Goal: Information Seeking & Learning: Learn about a topic

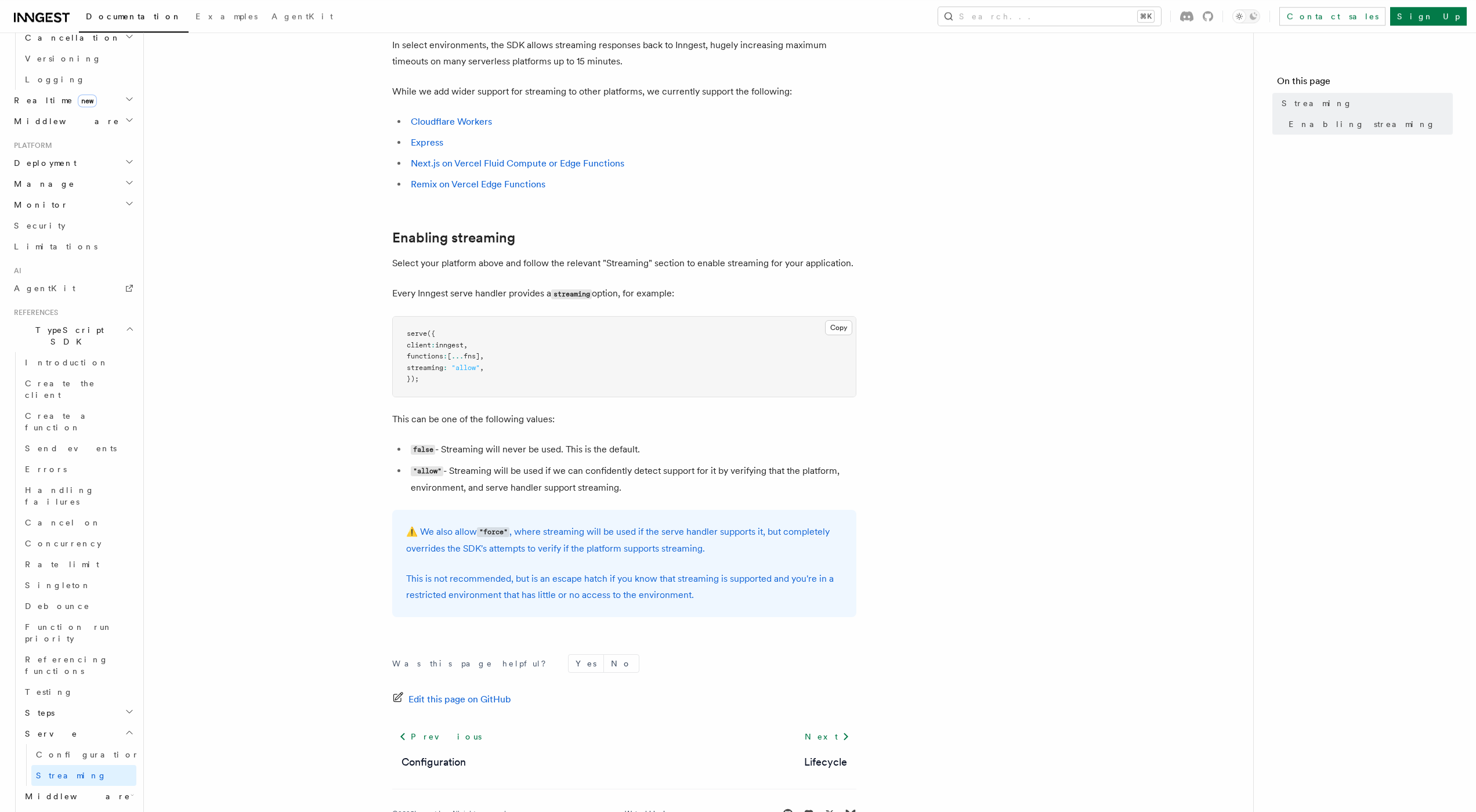
scroll to position [69, 0]
click at [124, 786] on h2 "Middleware" at bounding box center [78, 796] width 116 height 21
click at [125, 786] on h2 "Middleware" at bounding box center [78, 796] width 116 height 21
click at [112, 437] on h2 "Realtime new" at bounding box center [73, 447] width 127 height 21
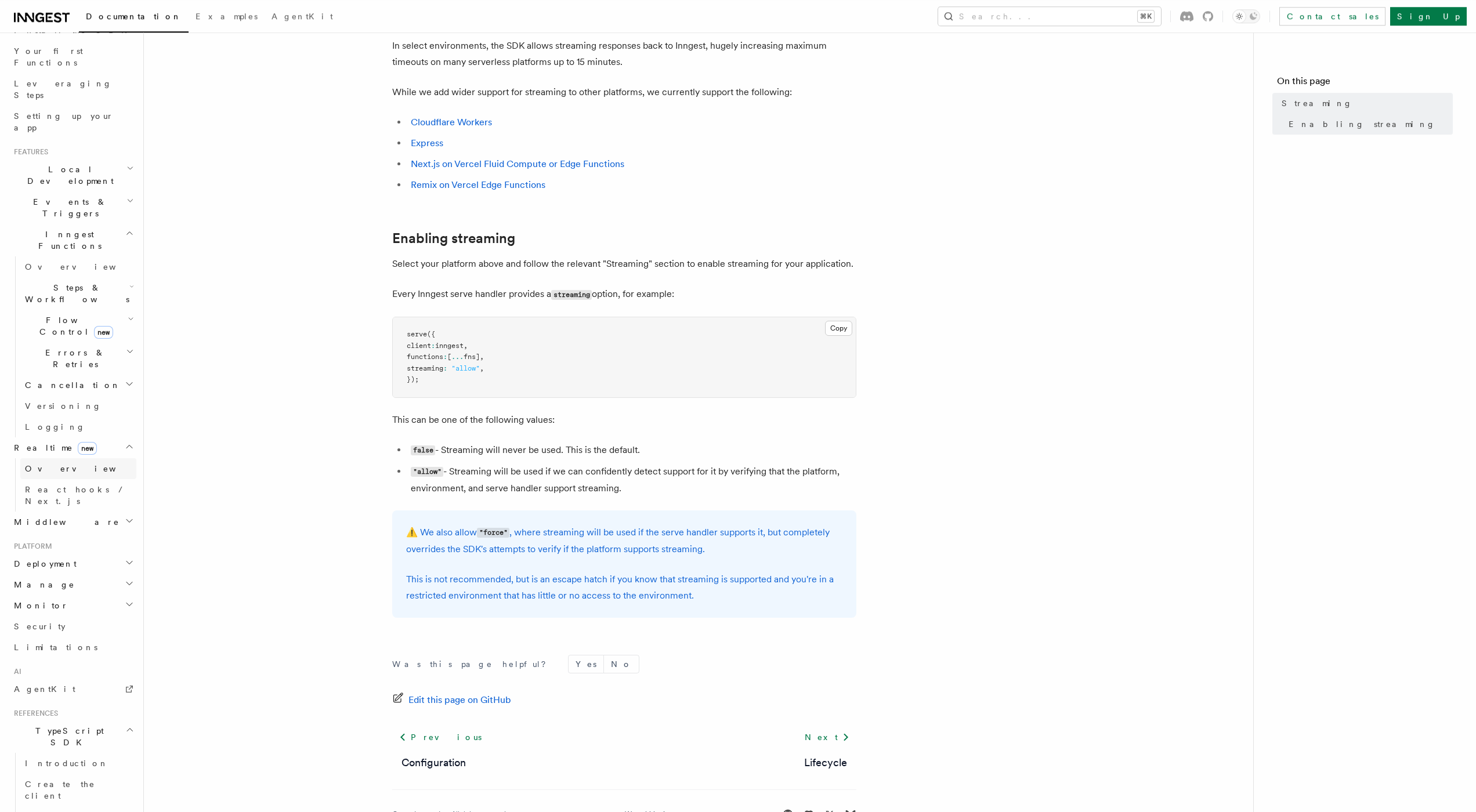
click at [85, 458] on link "Overview" at bounding box center [78, 468] width 116 height 21
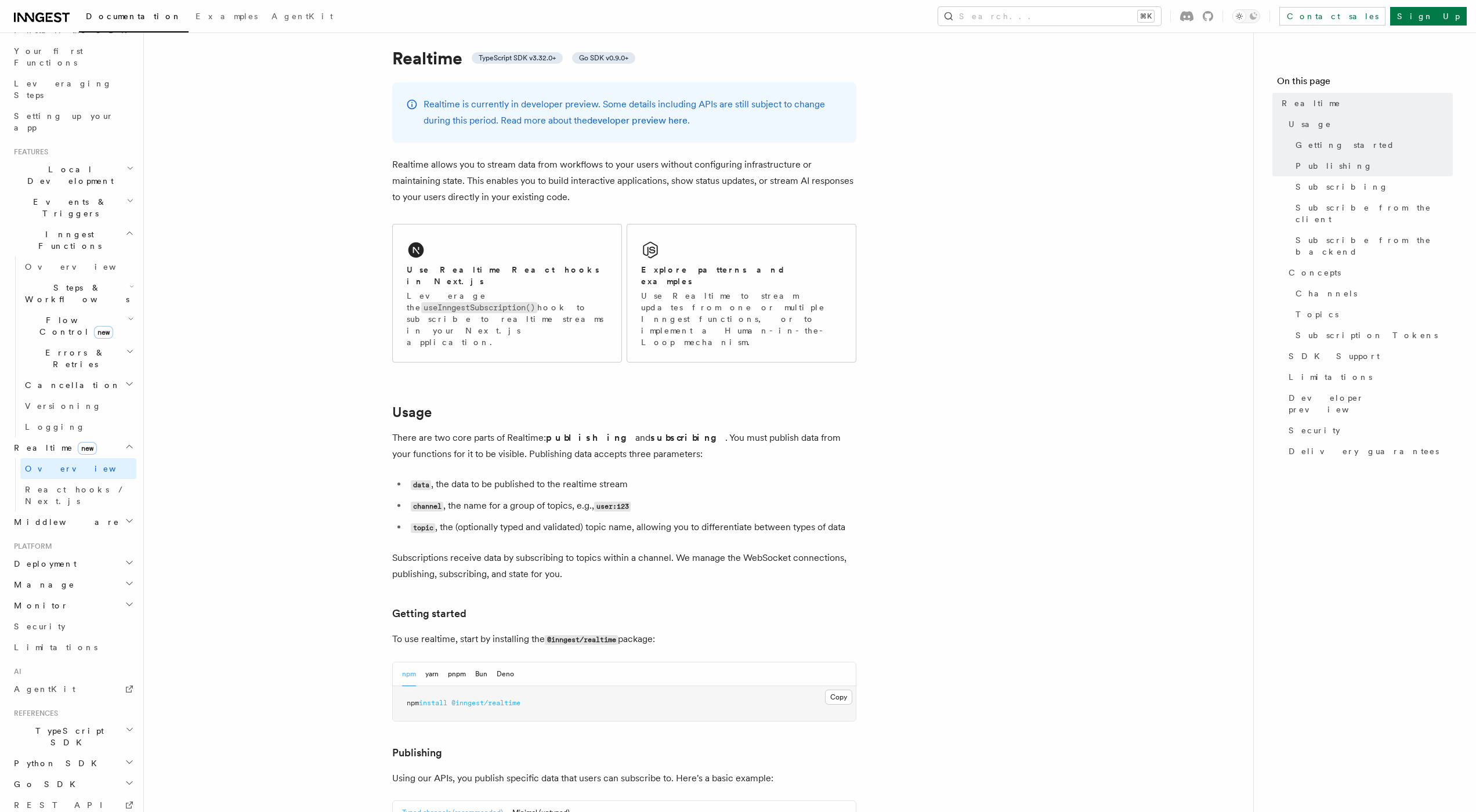
scroll to position [36, 0]
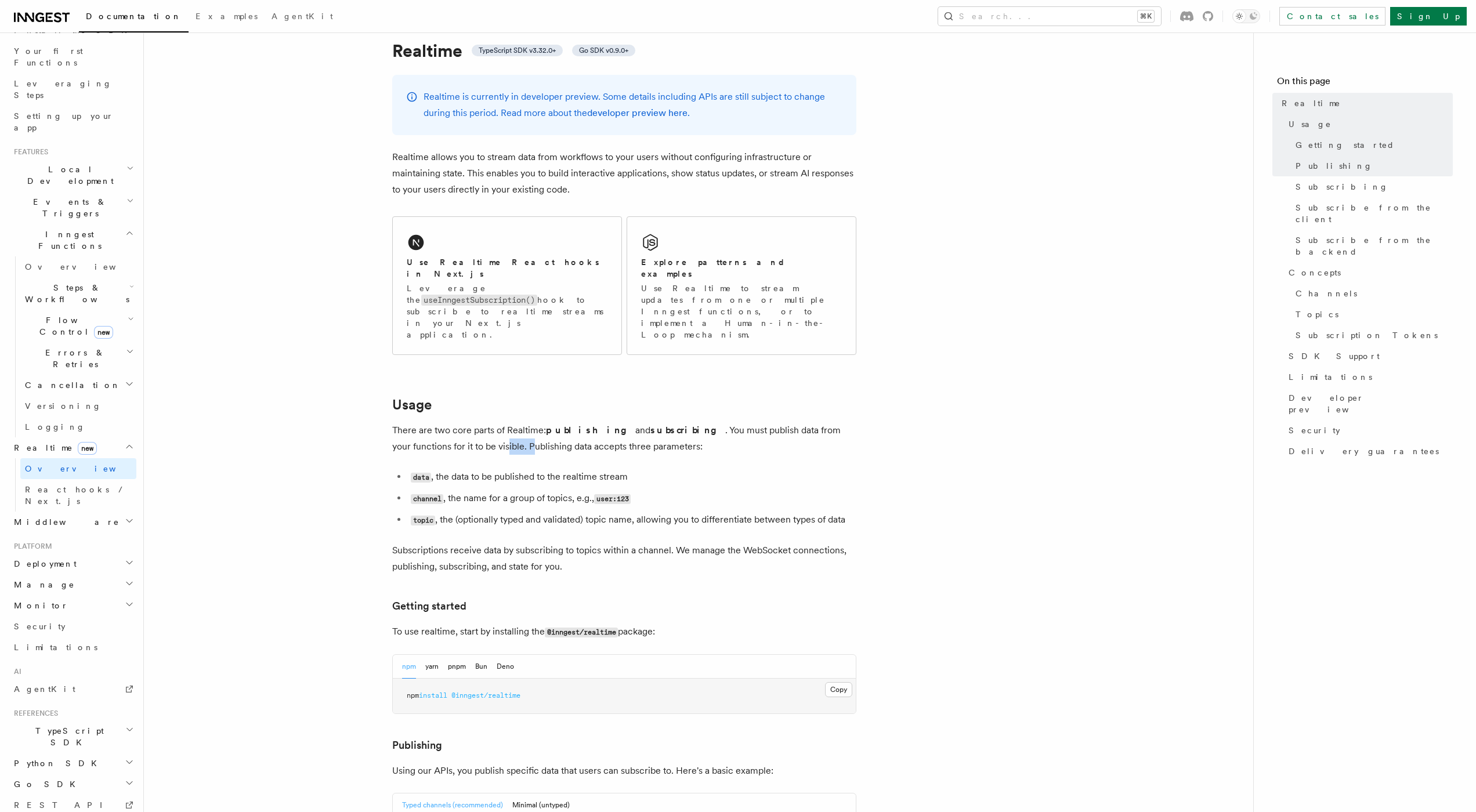
drag, startPoint x: 436, startPoint y: 412, endPoint x: 547, endPoint y: 412, distance: 111.0
click at [481, 423] on p "There are two core parts of Realtime: publishing and subscribing . You must pub…" at bounding box center [624, 439] width 464 height 33
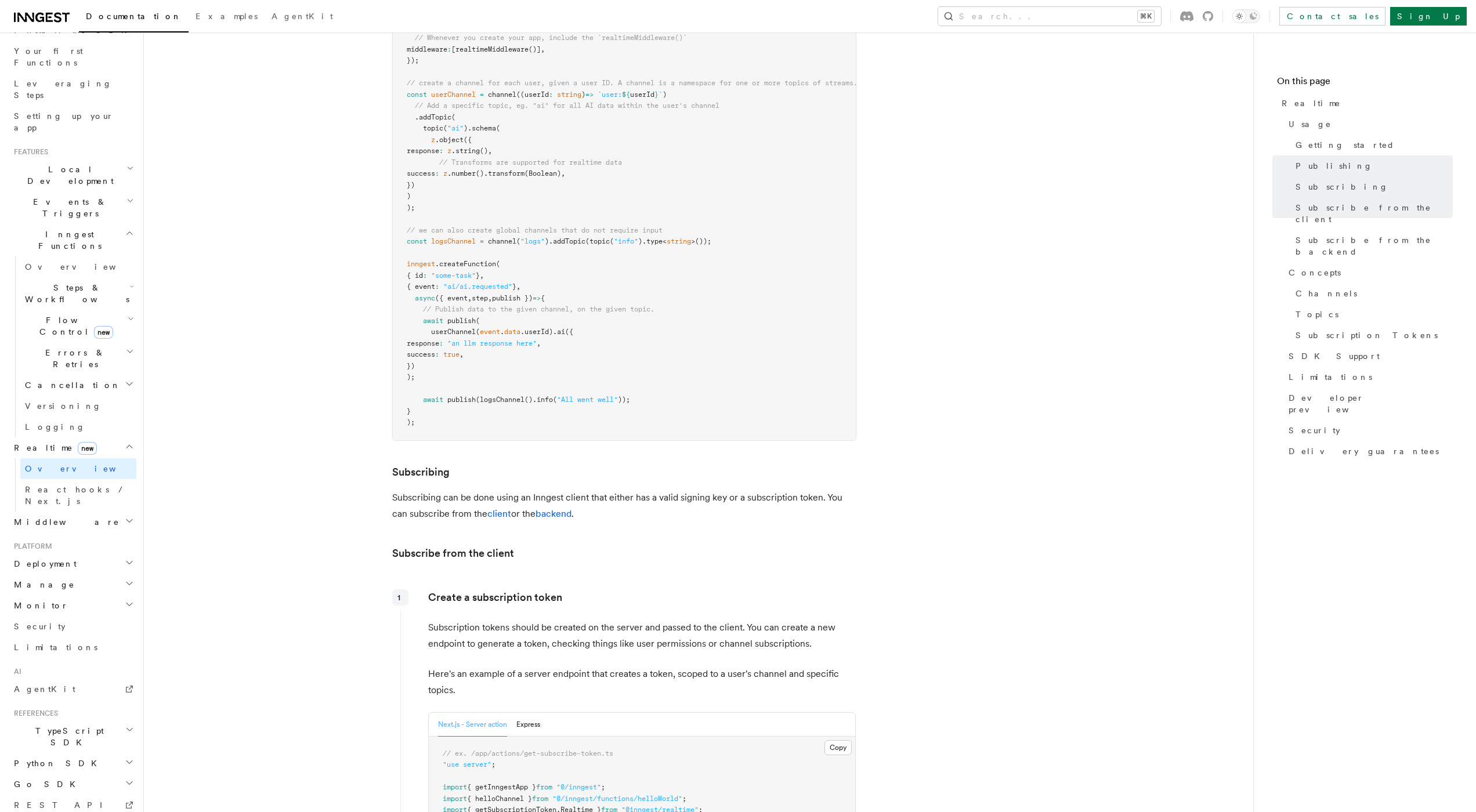
scroll to position [903, 0]
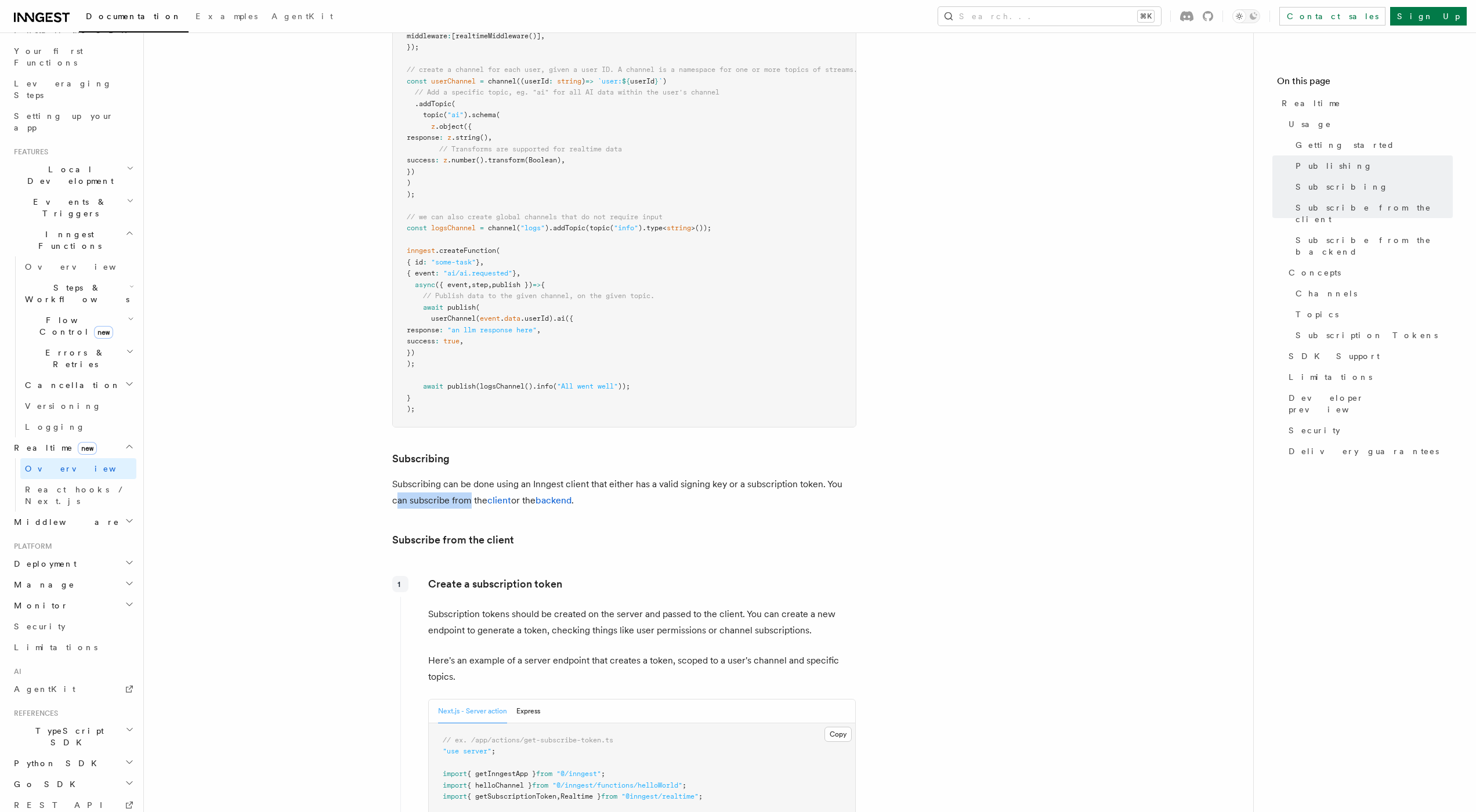
drag, startPoint x: 396, startPoint y: 469, endPoint x: 470, endPoint y: 468, distance: 74.0
click at [470, 476] on p "Subscribing can be done using an Inngest client that either has a valid signing…" at bounding box center [624, 492] width 464 height 33
click at [501, 495] on link "client" at bounding box center [499, 500] width 24 height 11
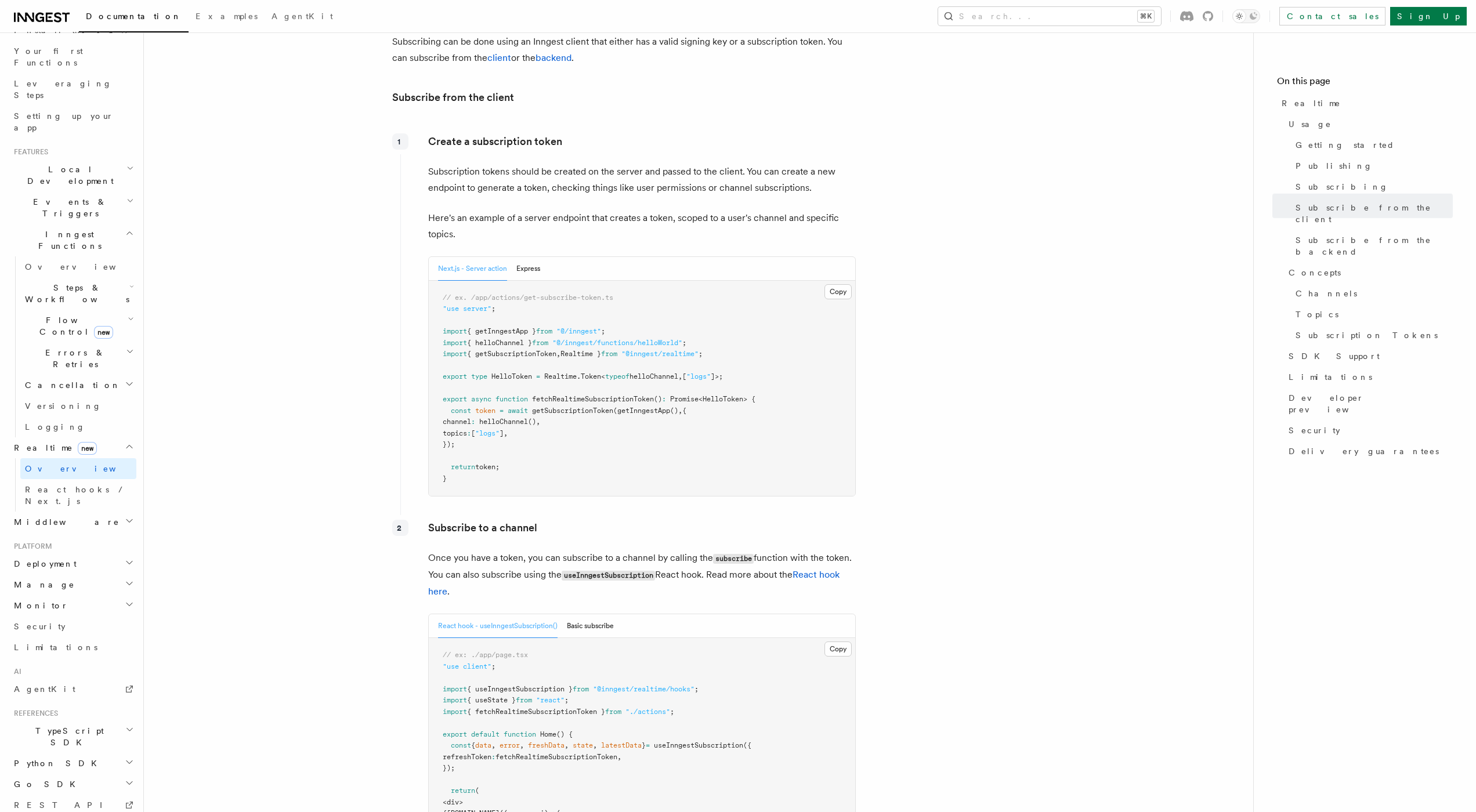
scroll to position [1346, 0]
click at [523, 257] on button "Express" at bounding box center [528, 268] width 24 height 24
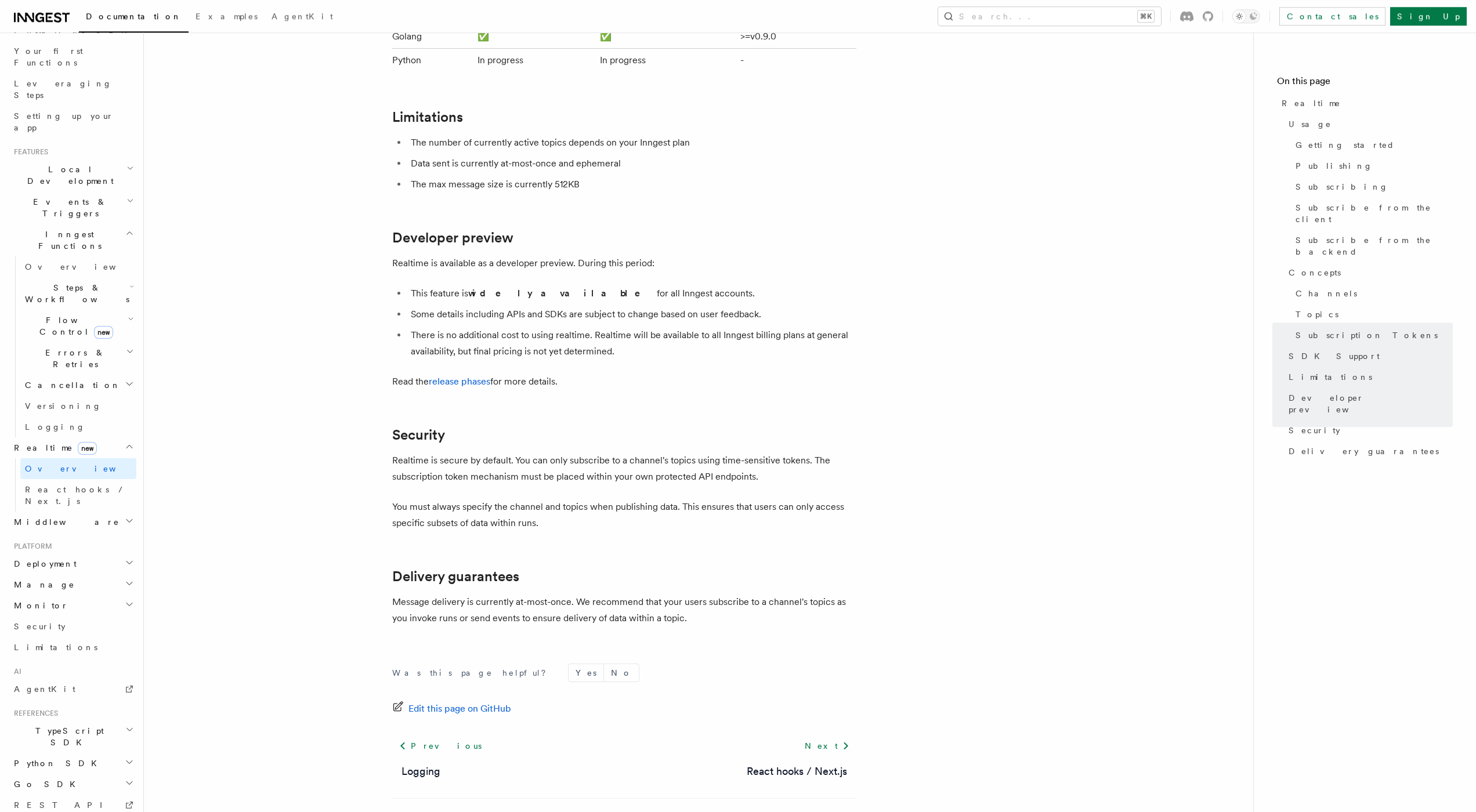
scroll to position [3566, 0]
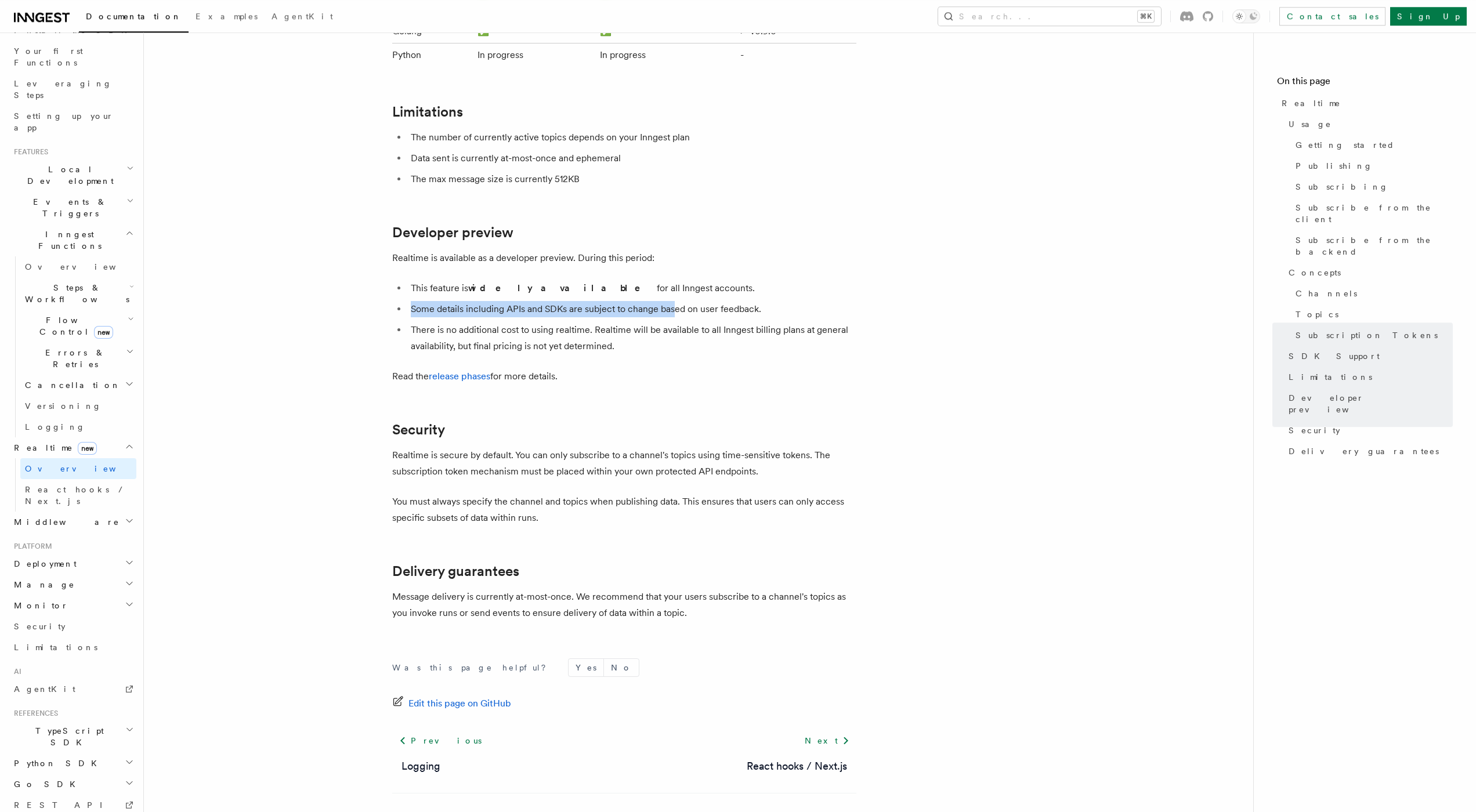
drag, startPoint x: 410, startPoint y: 278, endPoint x: 677, endPoint y: 280, distance: 267.0
click at [677, 301] on li "Some details including APIs and SDKs are subject to change based on user feedba…" at bounding box center [631, 309] width 449 height 16
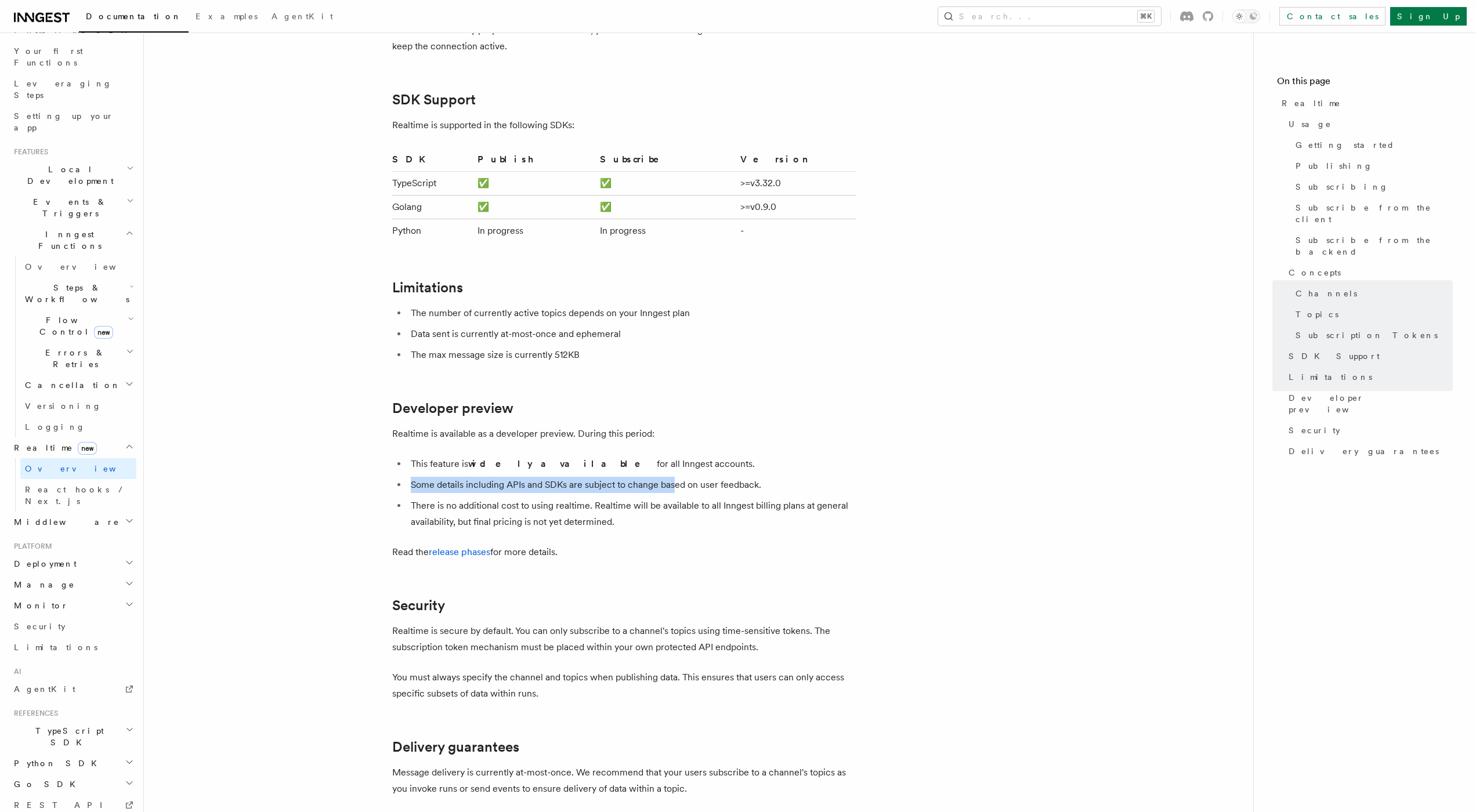
scroll to position [3575, 0]
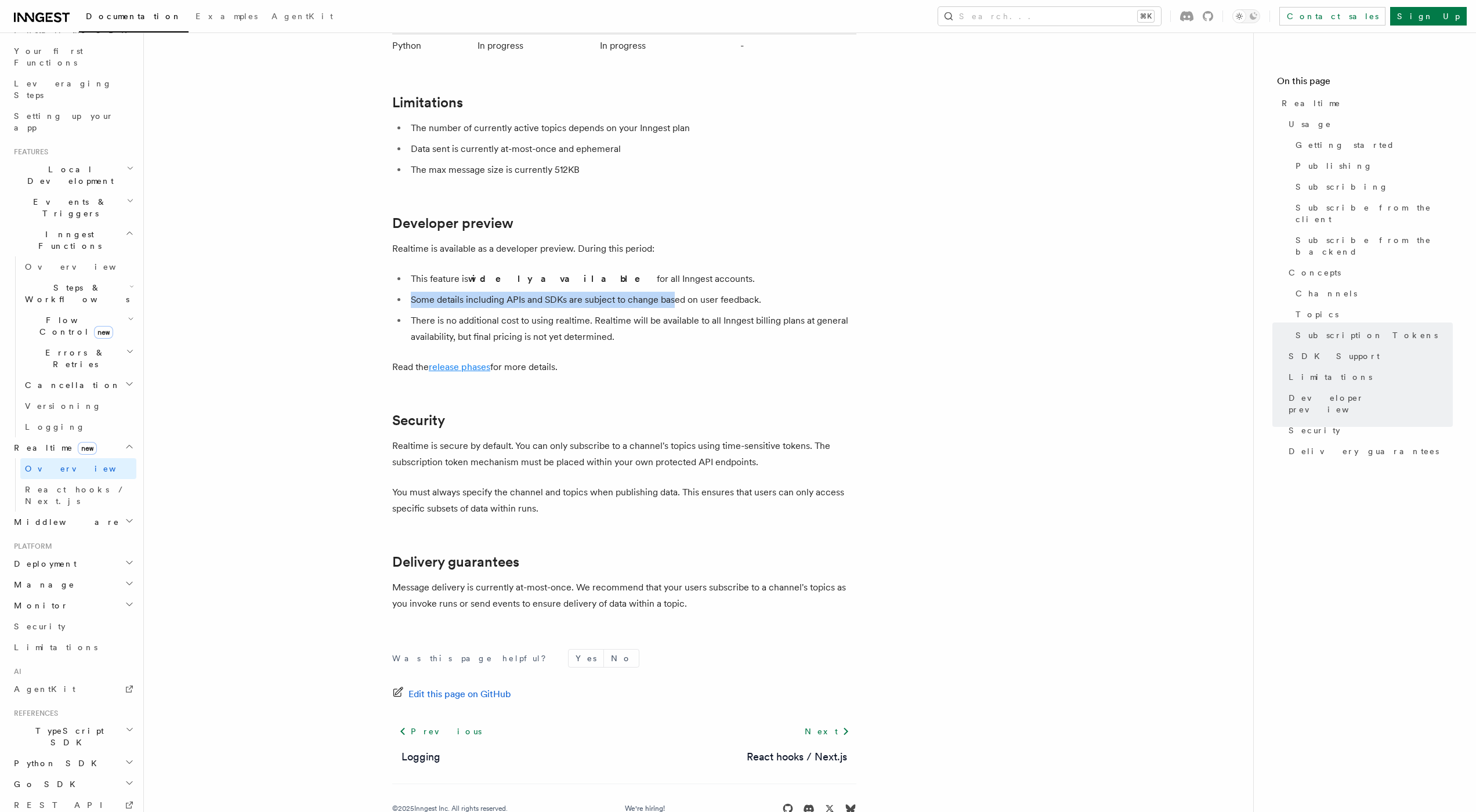
click at [472, 361] on link "release phases" at bounding box center [459, 367] width 61 height 11
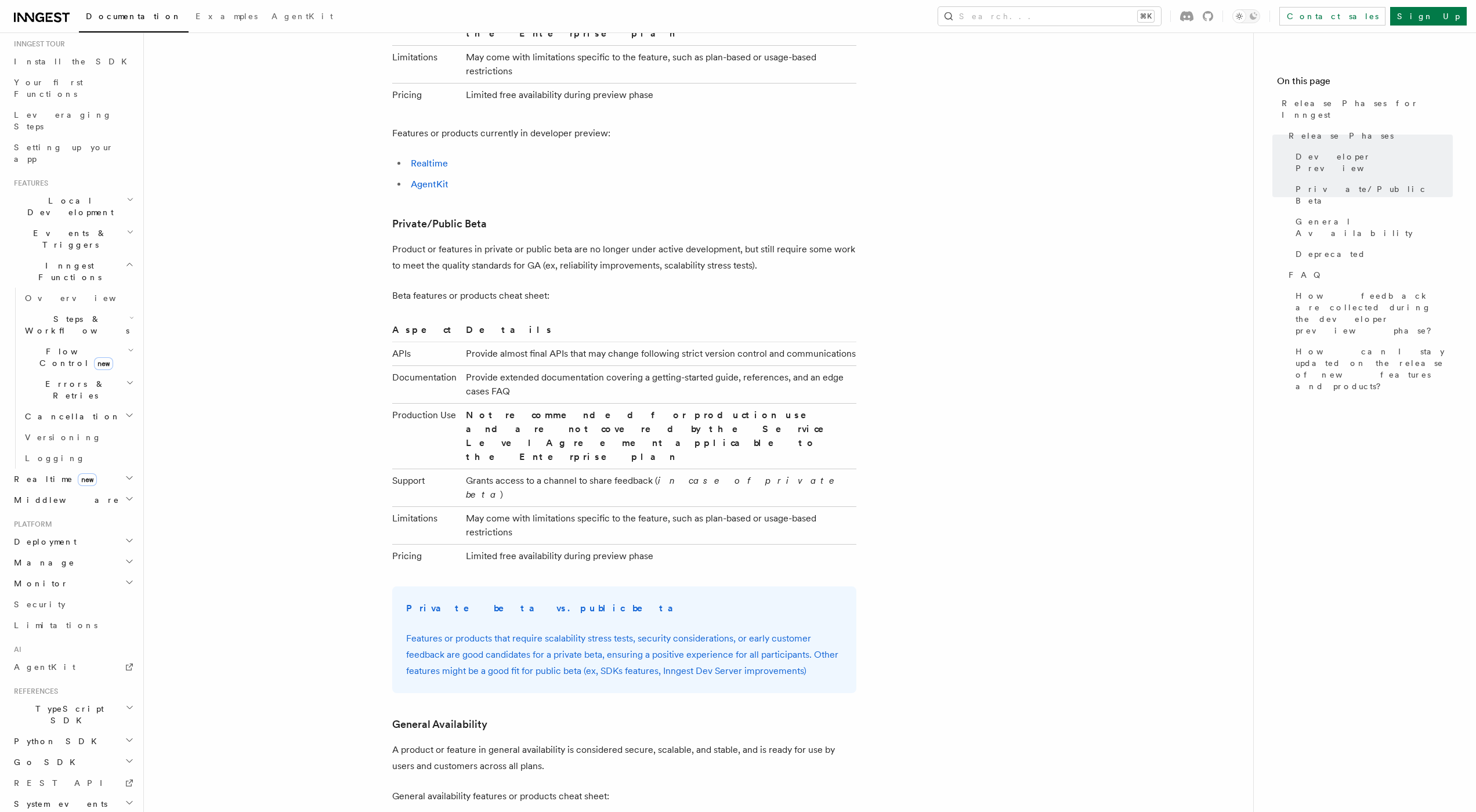
scroll to position [997, 0]
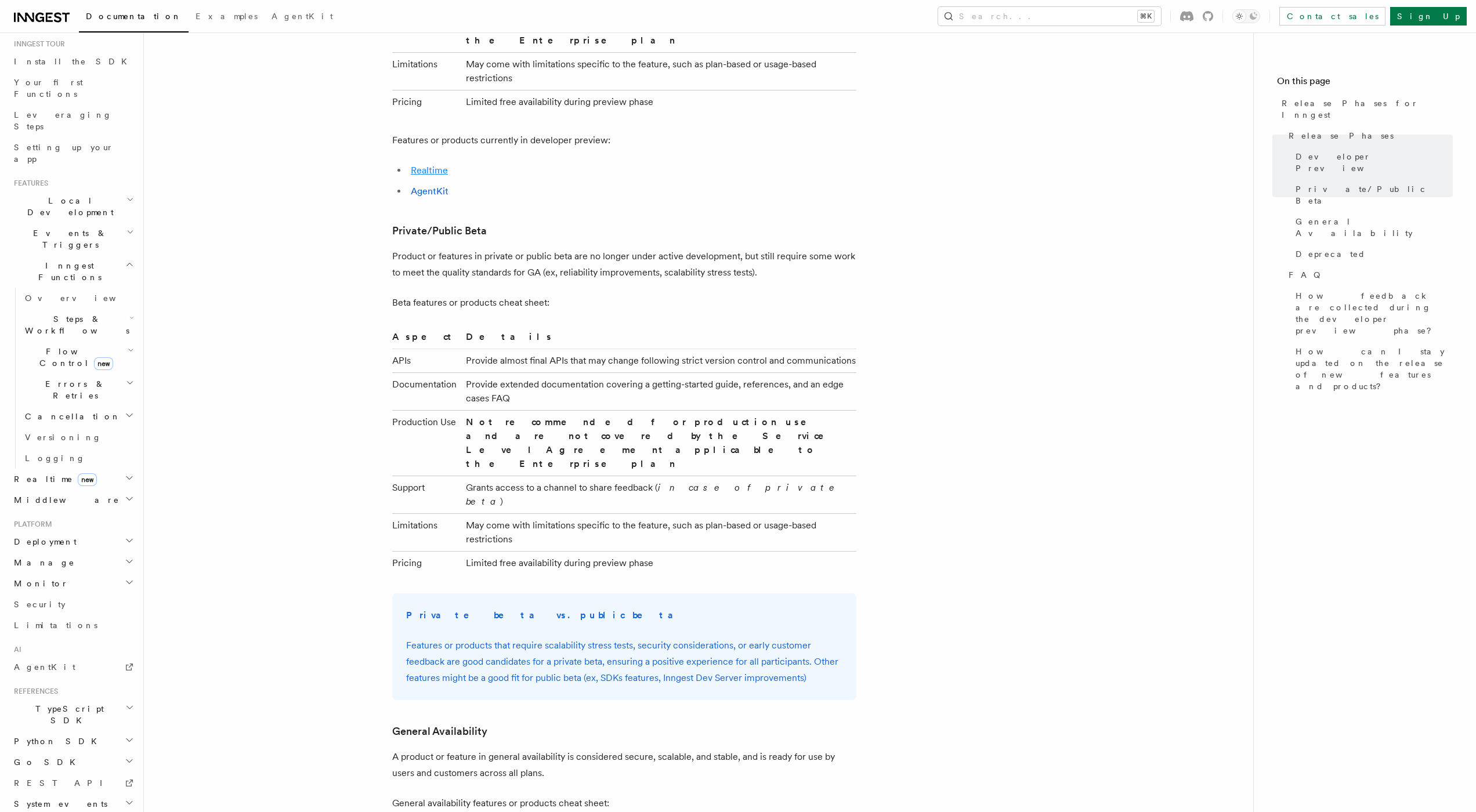
click at [445, 164] on link "Realtime" at bounding box center [430, 170] width 37 height 11
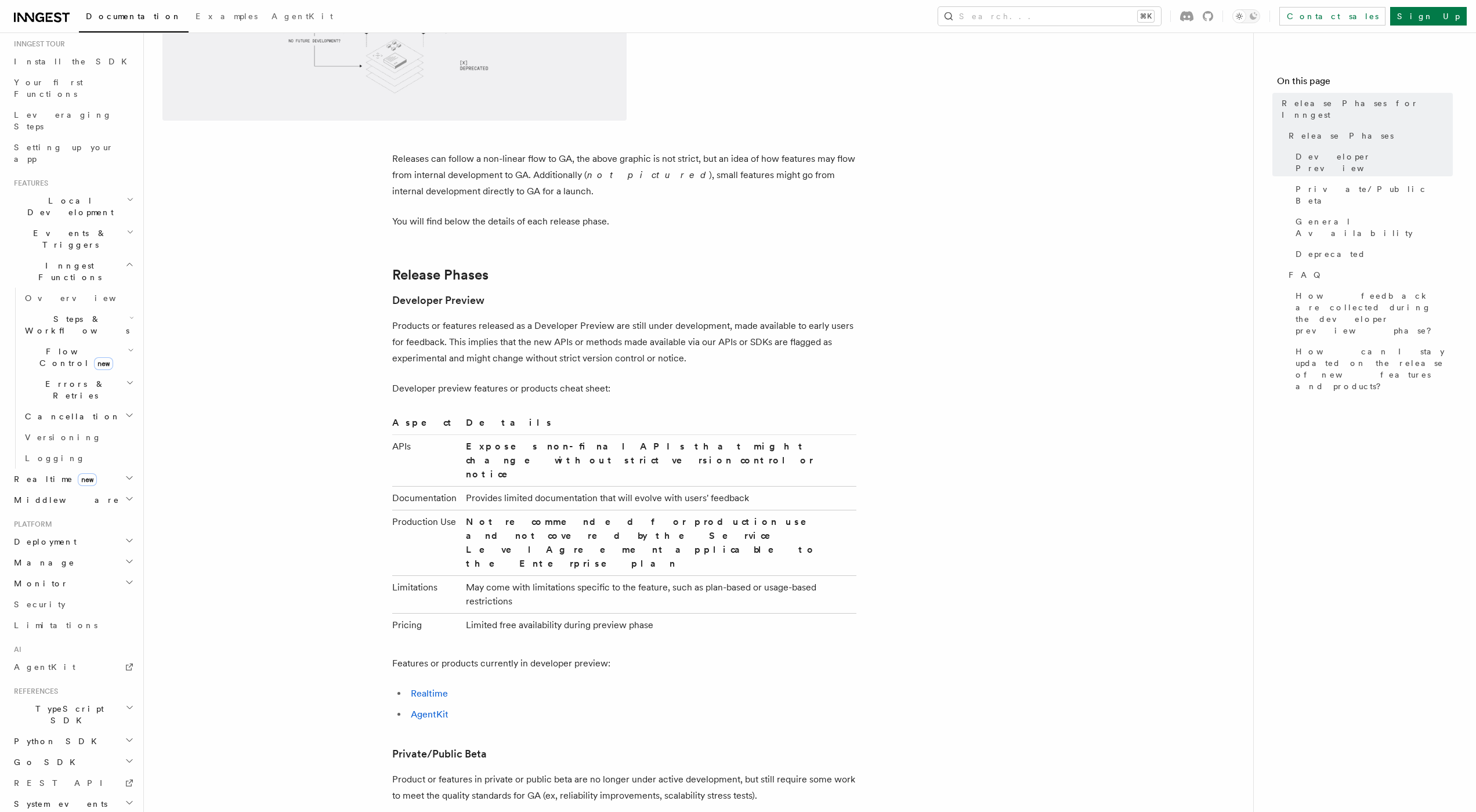
scroll to position [527, 0]
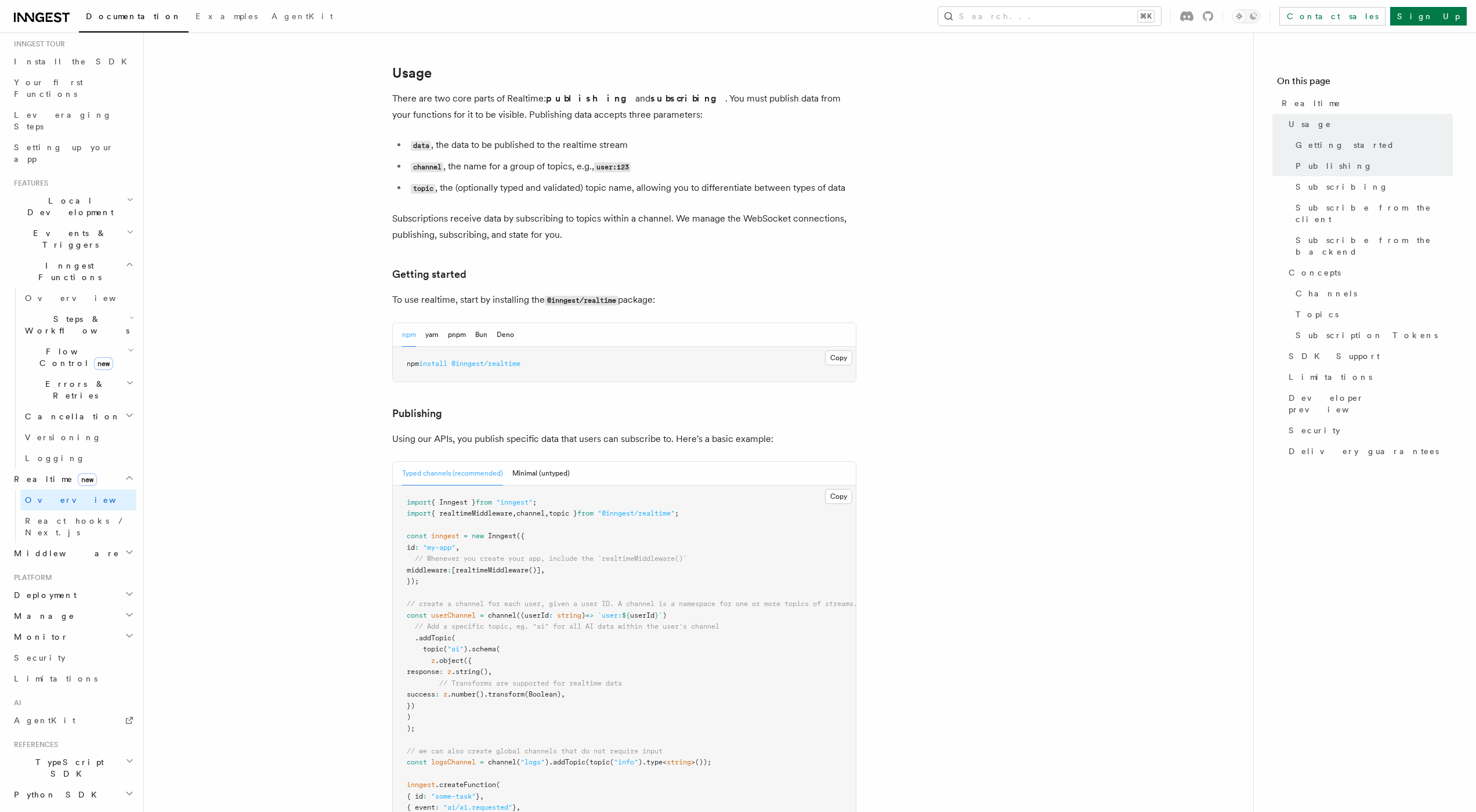
scroll to position [374, 0]
